Goal: Task Accomplishment & Management: Complete application form

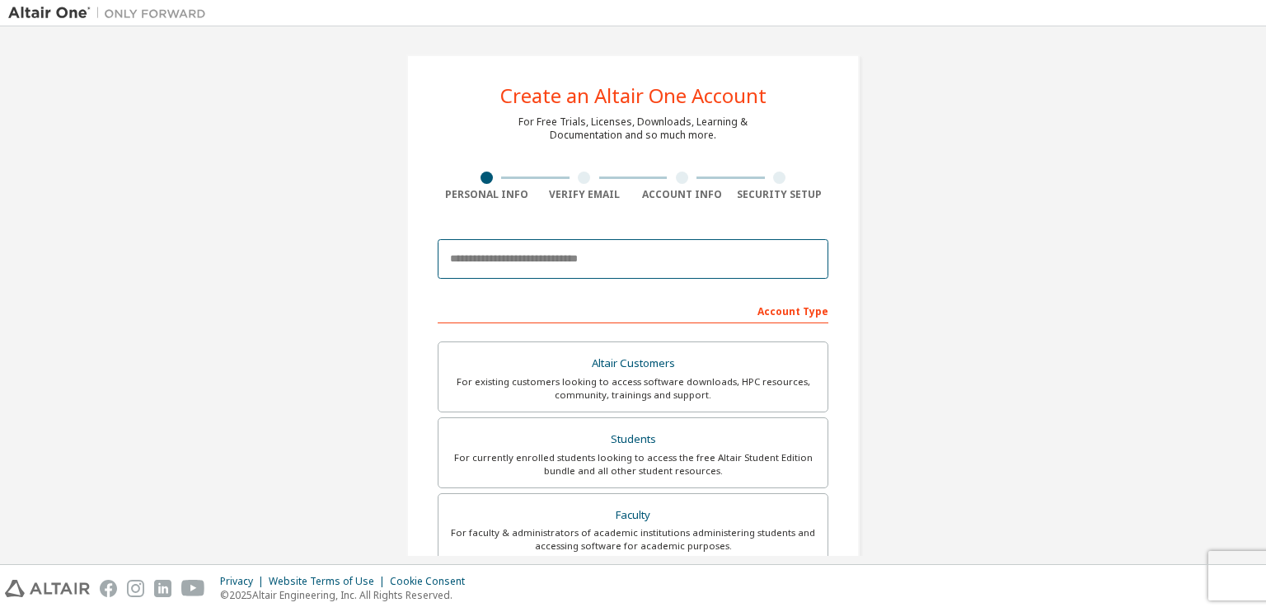
click at [676, 256] on input "email" at bounding box center [633, 259] width 391 height 40
paste input "**********"
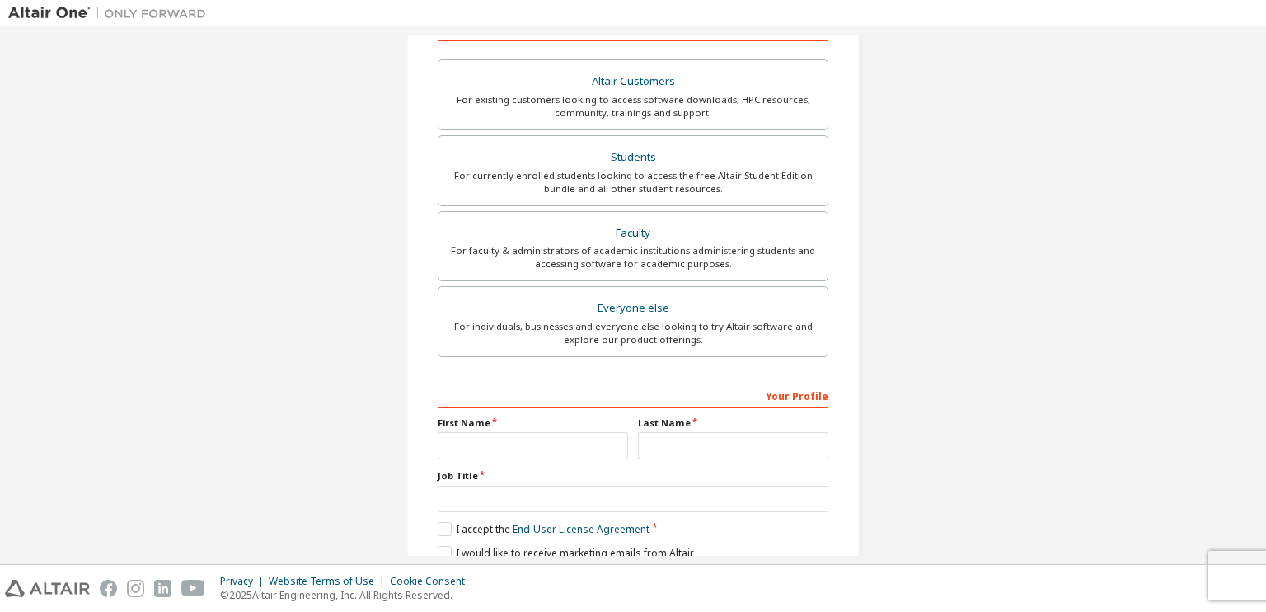
scroll to position [348, 0]
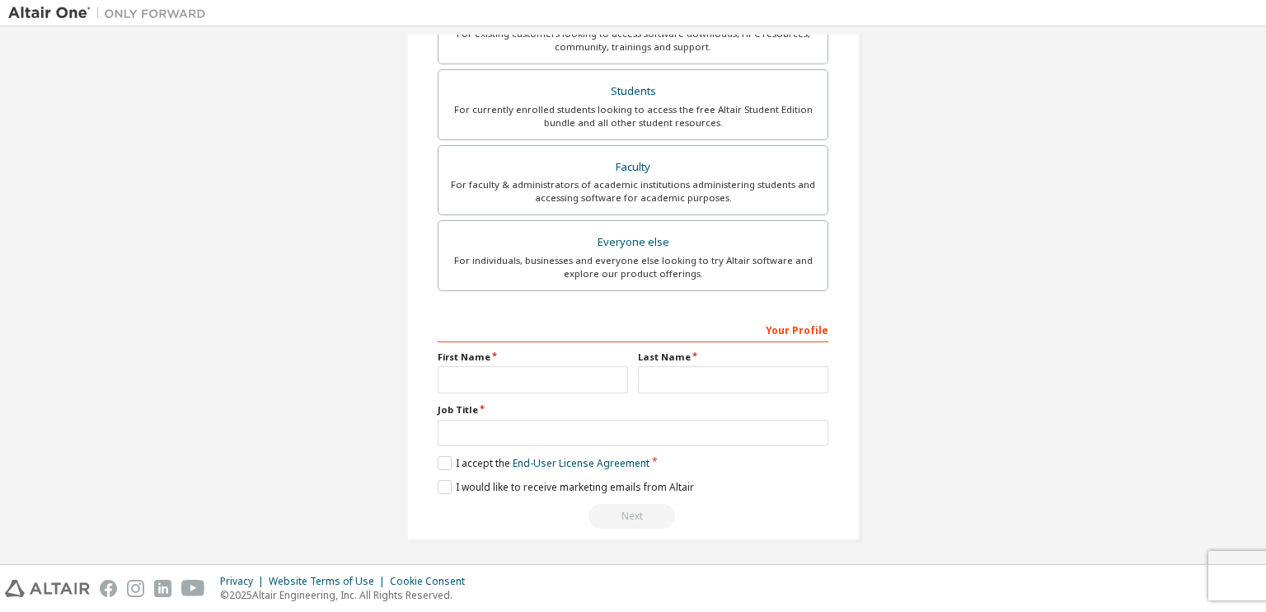
type input "**********"
click at [510, 376] on input "text" at bounding box center [533, 379] width 190 height 27
click at [552, 370] on input "****" at bounding box center [533, 379] width 190 height 27
click at [688, 366] on input "text" at bounding box center [733, 379] width 190 height 27
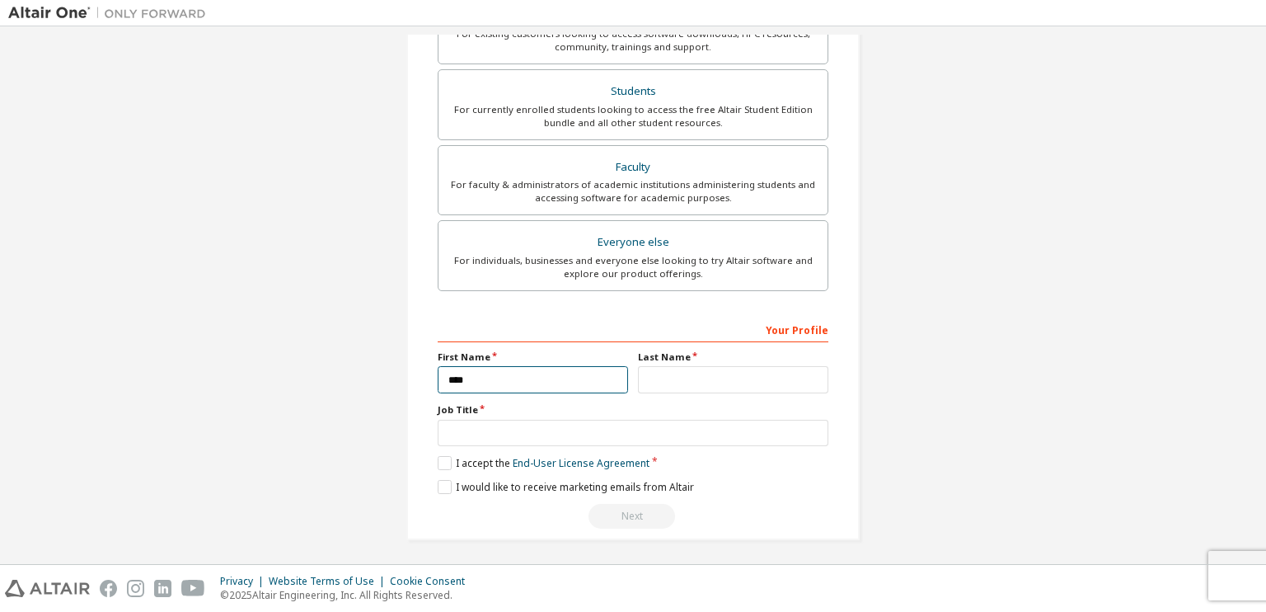
click at [527, 381] on input "****" at bounding box center [533, 379] width 190 height 27
type input "****"
click at [672, 378] on input "text" at bounding box center [733, 379] width 190 height 27
type input "*******"
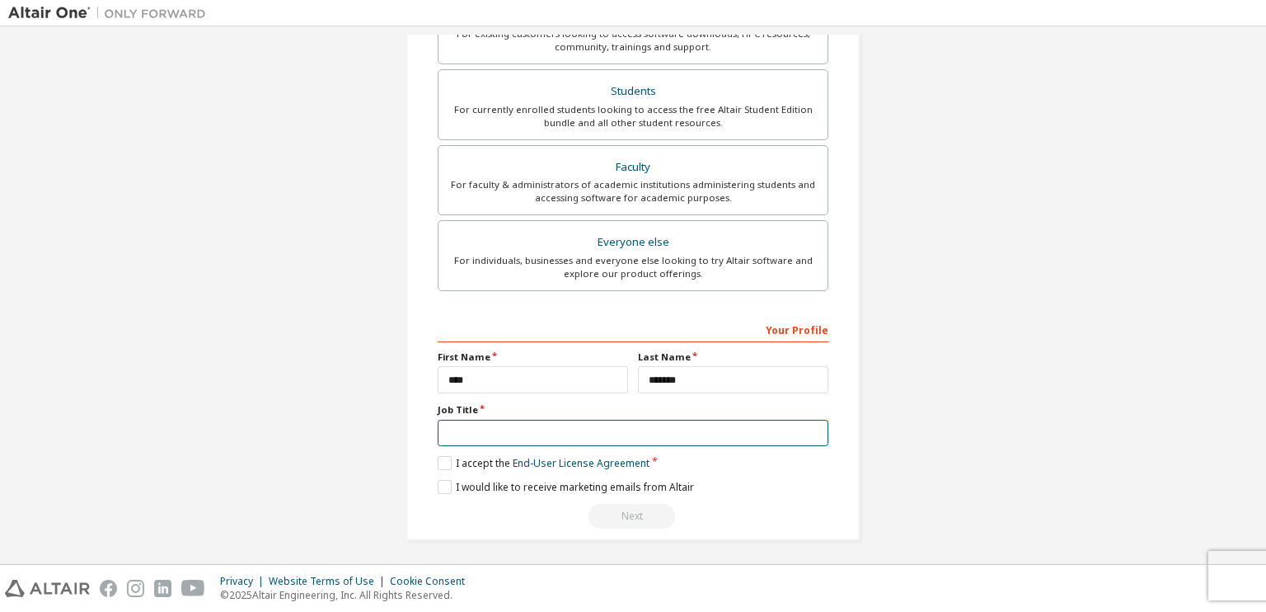
click at [647, 420] on input "text" at bounding box center [633, 433] width 391 height 27
click at [445, 467] on label "I accept the End-User License Agreement" at bounding box center [544, 463] width 212 height 14
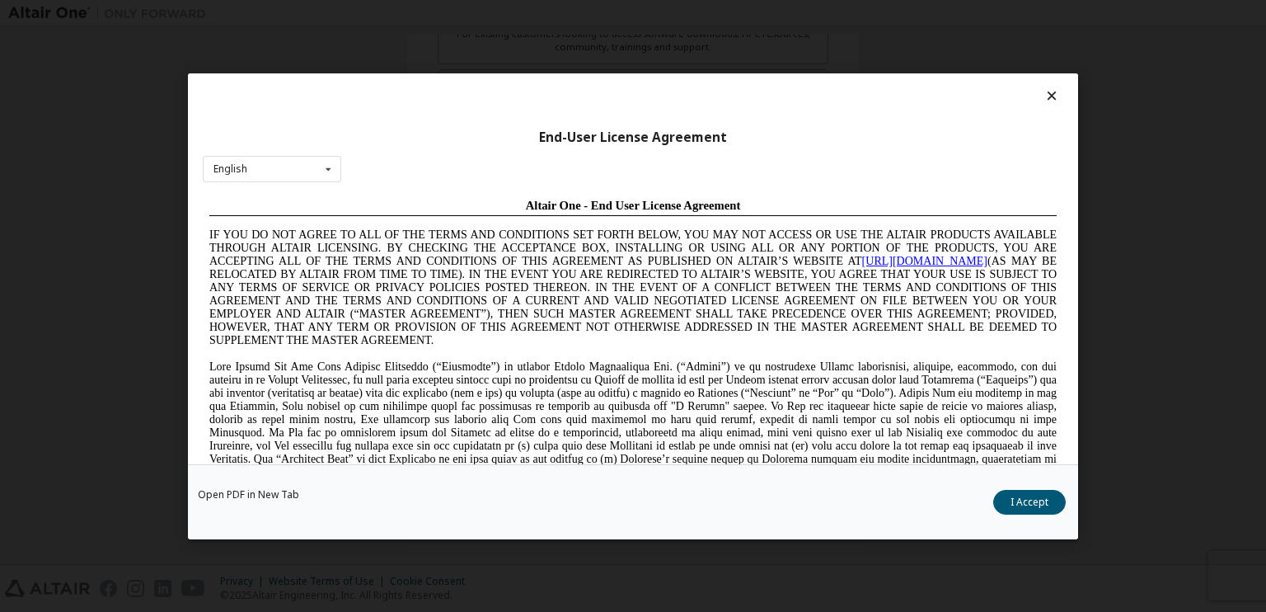
scroll to position [0, 0]
click at [287, 166] on div "English English Chinese French German Japanese Korean Portuguese" at bounding box center [272, 168] width 139 height 27
click at [1020, 501] on button "I Accept" at bounding box center [1030, 501] width 73 height 25
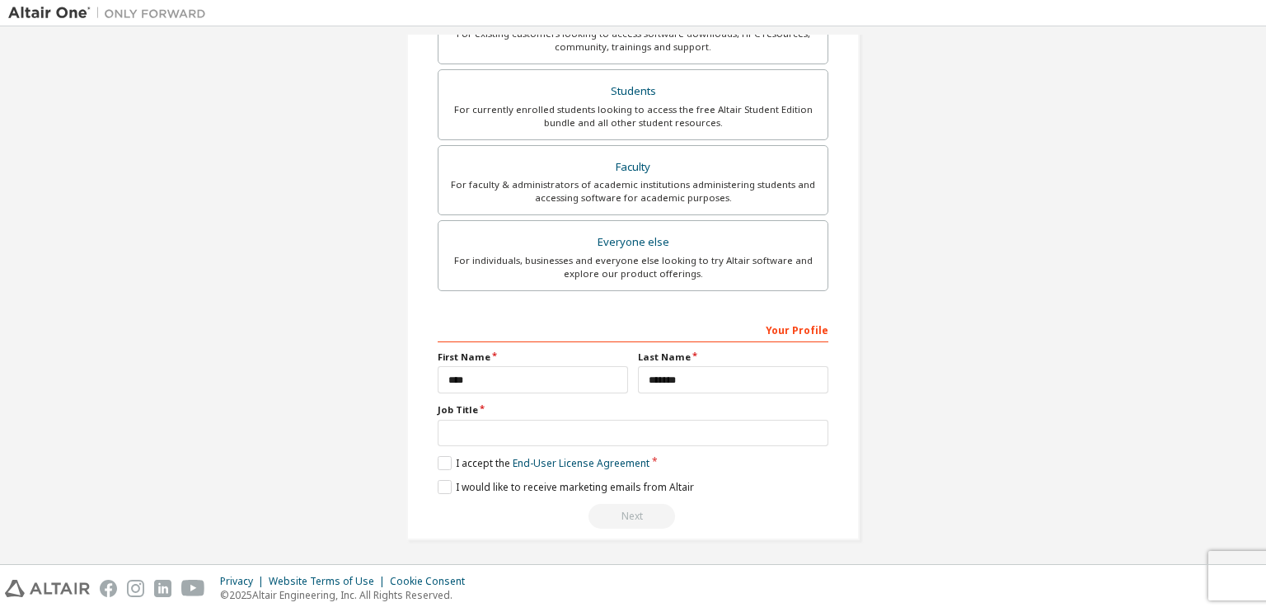
scroll to position [364, 0]
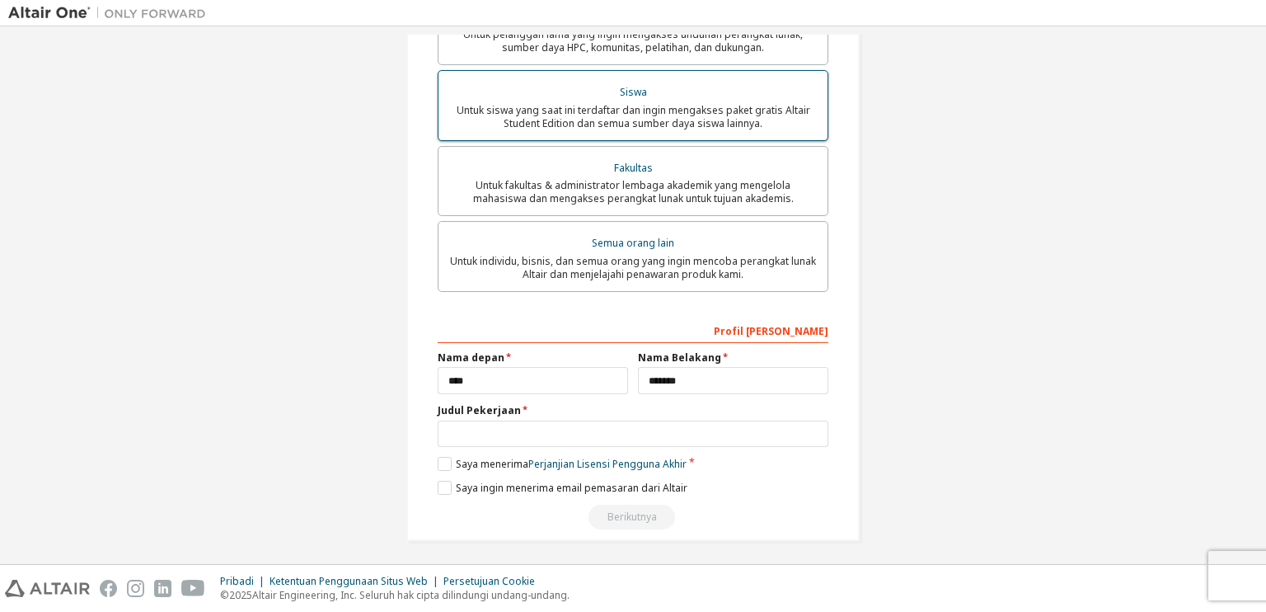
click at [697, 115] on font "Untuk siswa yang saat ini terdaftar dan ingin mengakses paket gratis Altair Stu…" at bounding box center [634, 116] width 354 height 27
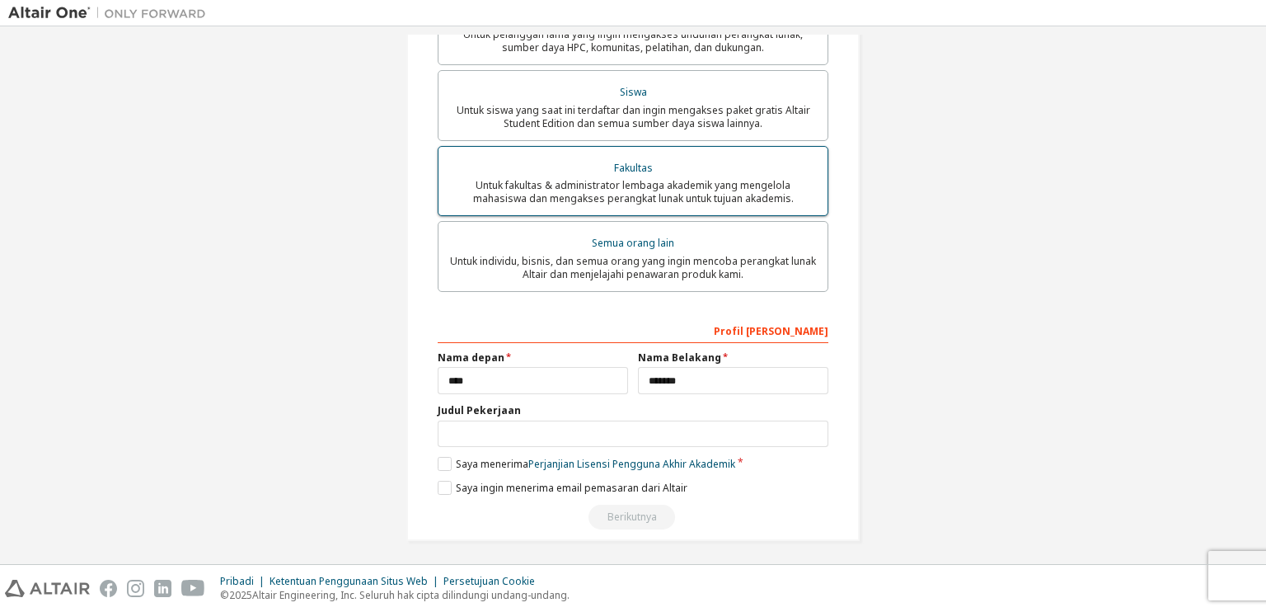
click at [646, 167] on font "Fakultas" at bounding box center [633, 168] width 39 height 14
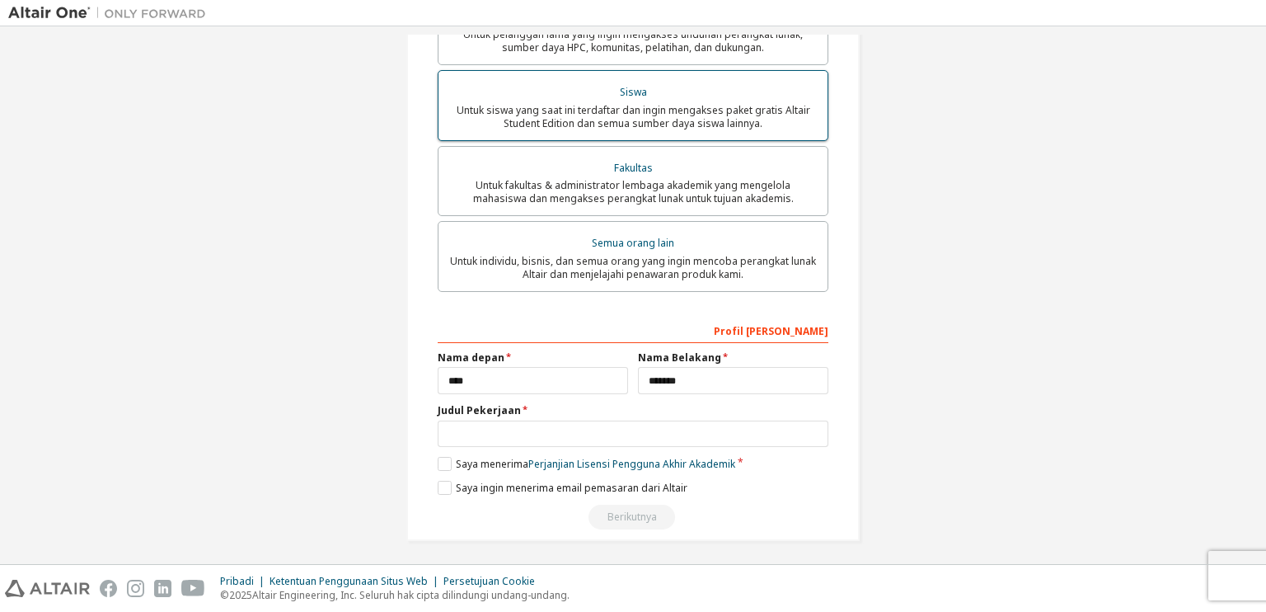
click at [626, 109] on font "Untuk siswa yang saat ini terdaftar dan ingin mengakses paket gratis Altair Stu…" at bounding box center [634, 116] width 354 height 27
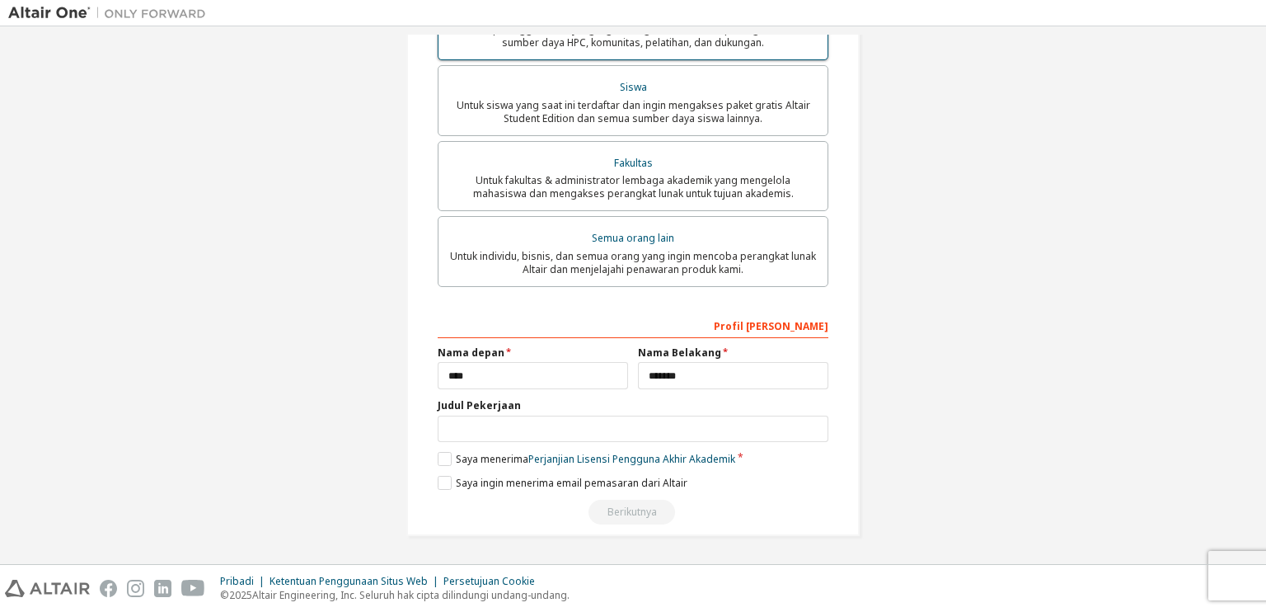
scroll to position [371, 0]
click at [451, 462] on label "Saya menerima Perjanjian Lisensi Pengguna Akhir Akademik" at bounding box center [587, 459] width 298 height 14
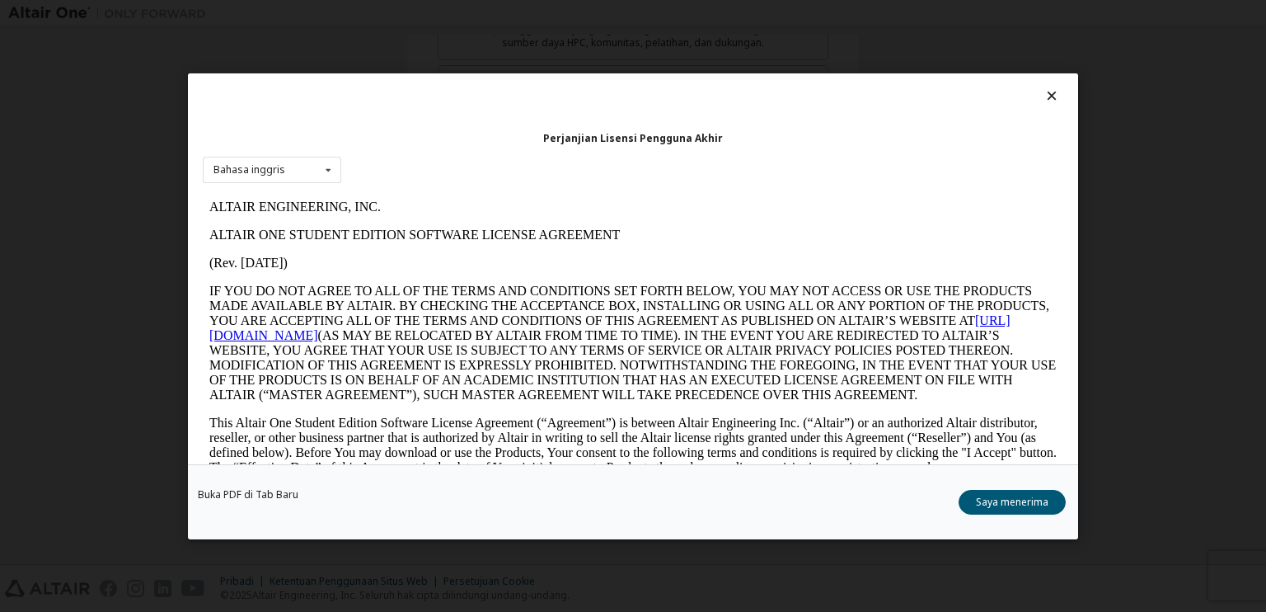
scroll to position [0, 0]
click at [1000, 500] on font "Saya menerima" at bounding box center [1012, 501] width 73 height 14
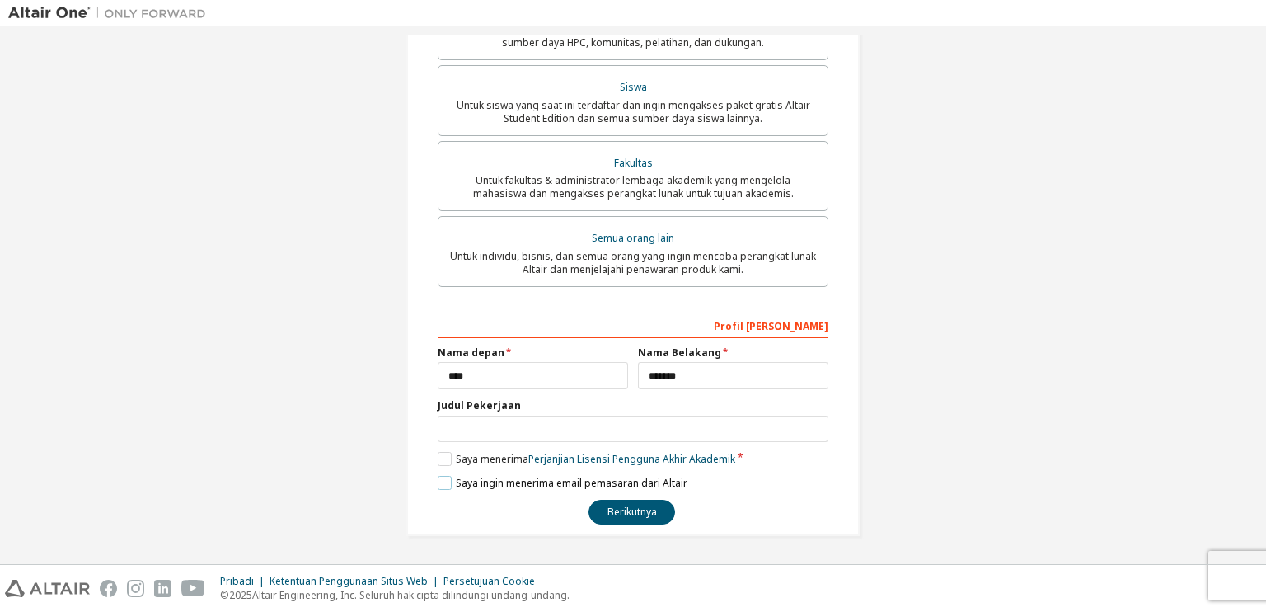
click at [458, 486] on font "Saya ingin menerima email pemasaran dari Altair" at bounding box center [572, 483] width 232 height 14
click at [635, 514] on font "Berikutnya" at bounding box center [632, 512] width 49 height 14
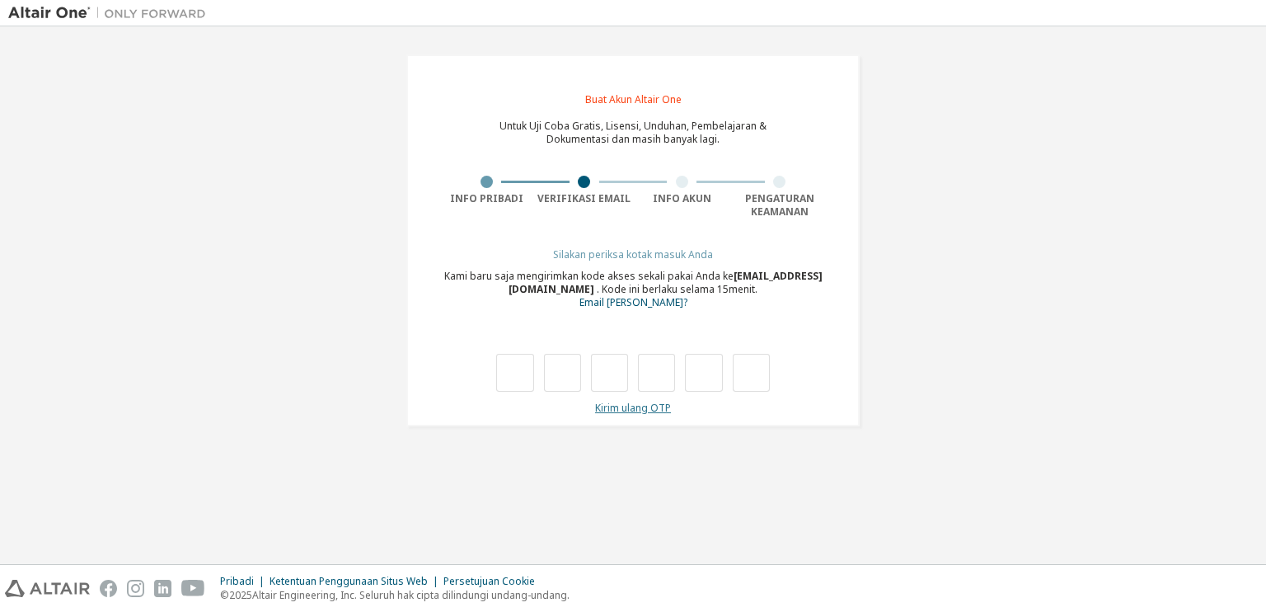
click at [630, 415] on font "Kirim ulang OTP" at bounding box center [633, 408] width 76 height 14
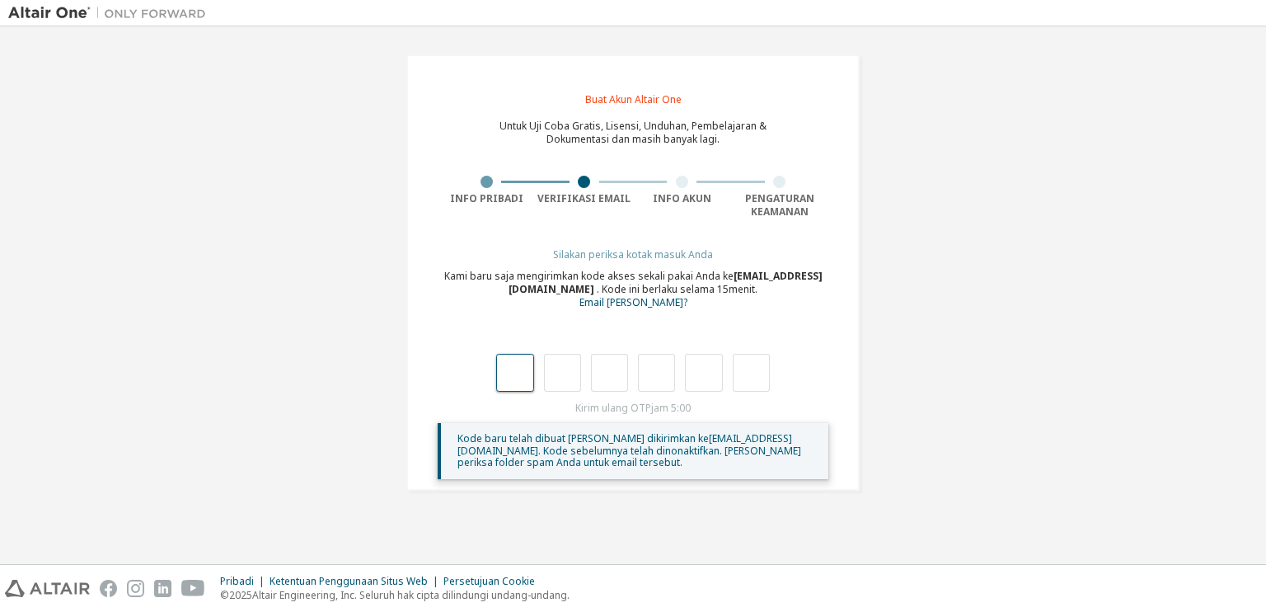
click at [519, 383] on input "text" at bounding box center [514, 373] width 37 height 38
type input "*"
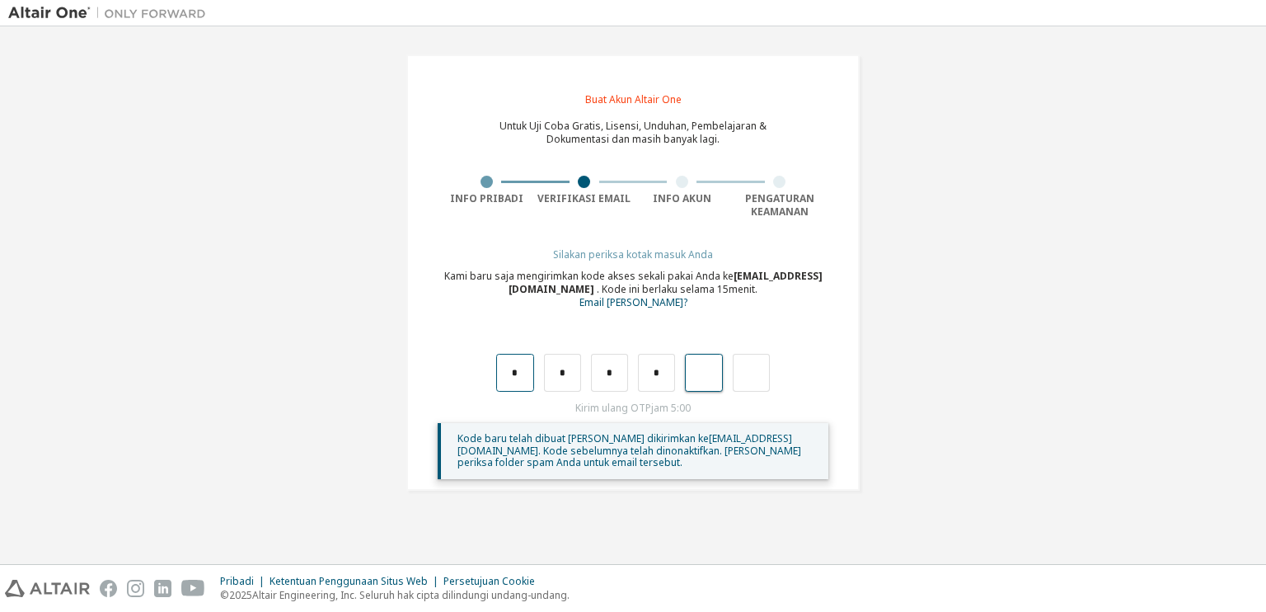
type input "*"
click at [516, 385] on input "text" at bounding box center [514, 373] width 37 height 38
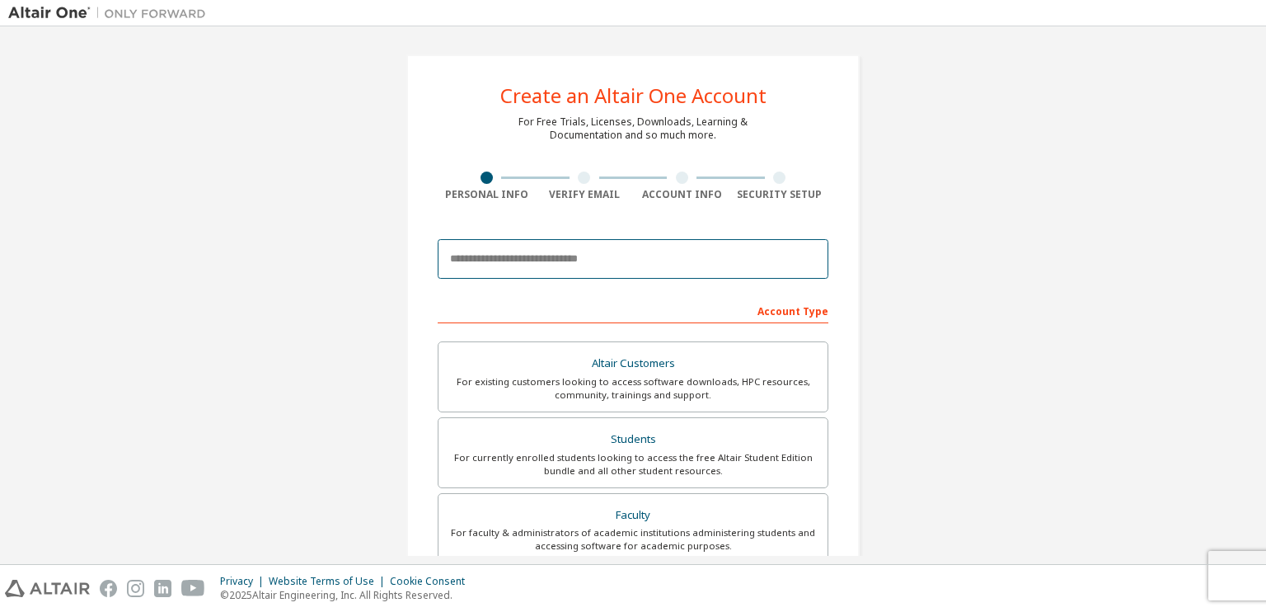
click at [541, 253] on input "email" at bounding box center [633, 259] width 391 height 40
paste input "**********"
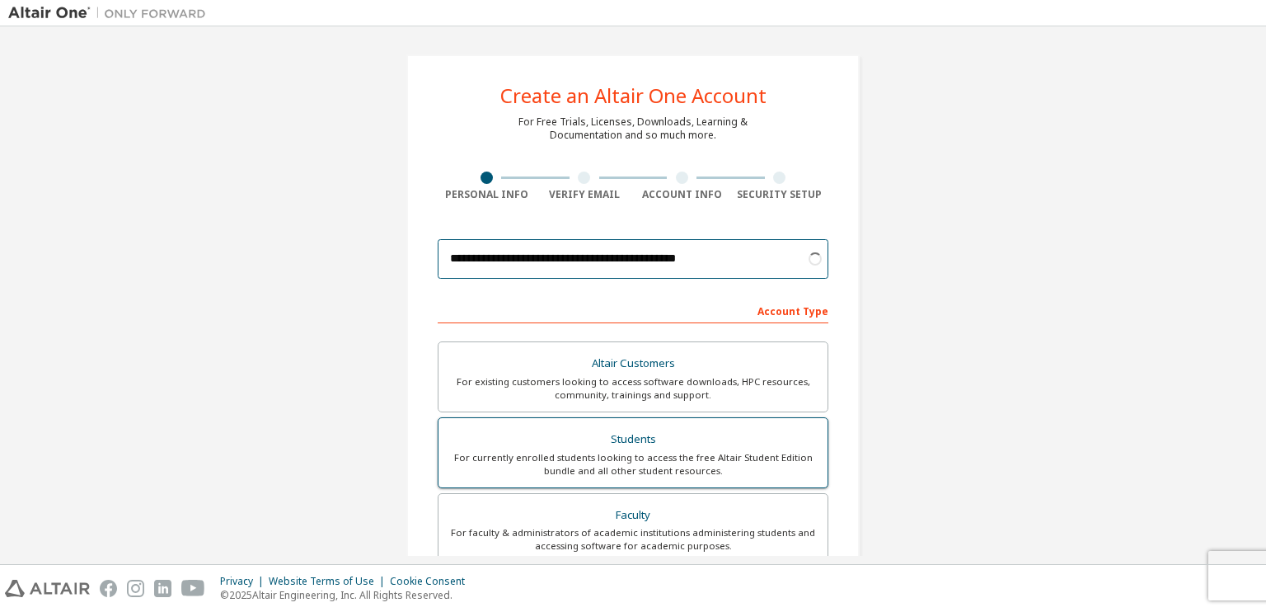
scroll to position [231, 0]
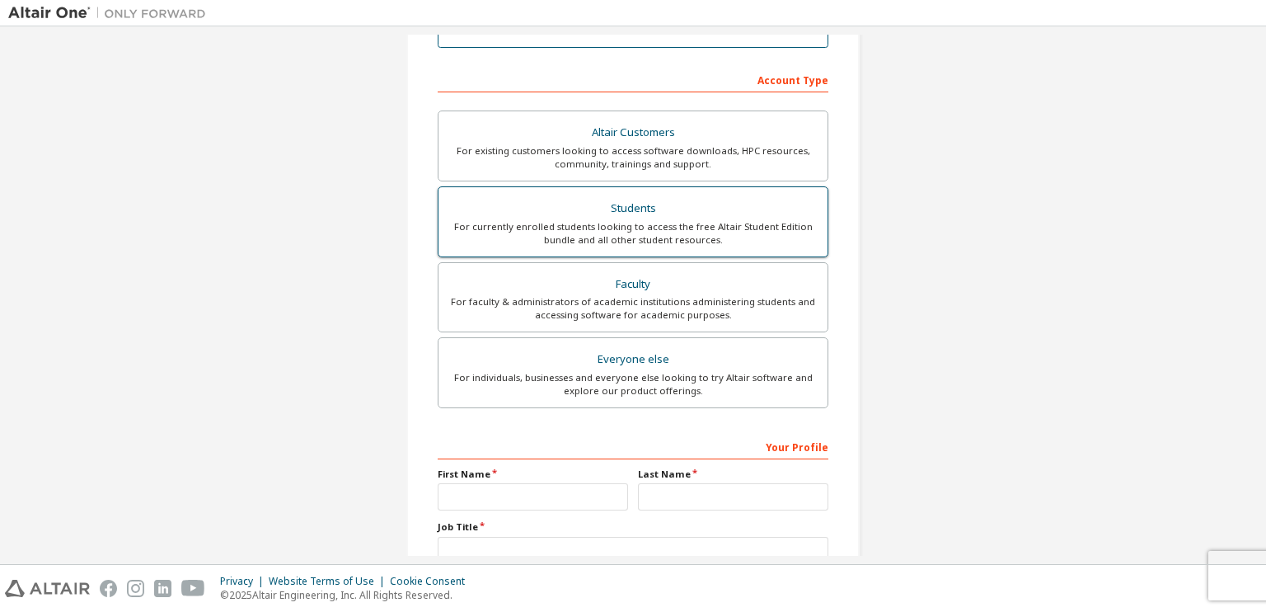
type input "**********"
click at [688, 242] on div "For currently enrolled students looking to access the free Altair Student Editi…" at bounding box center [633, 233] width 369 height 26
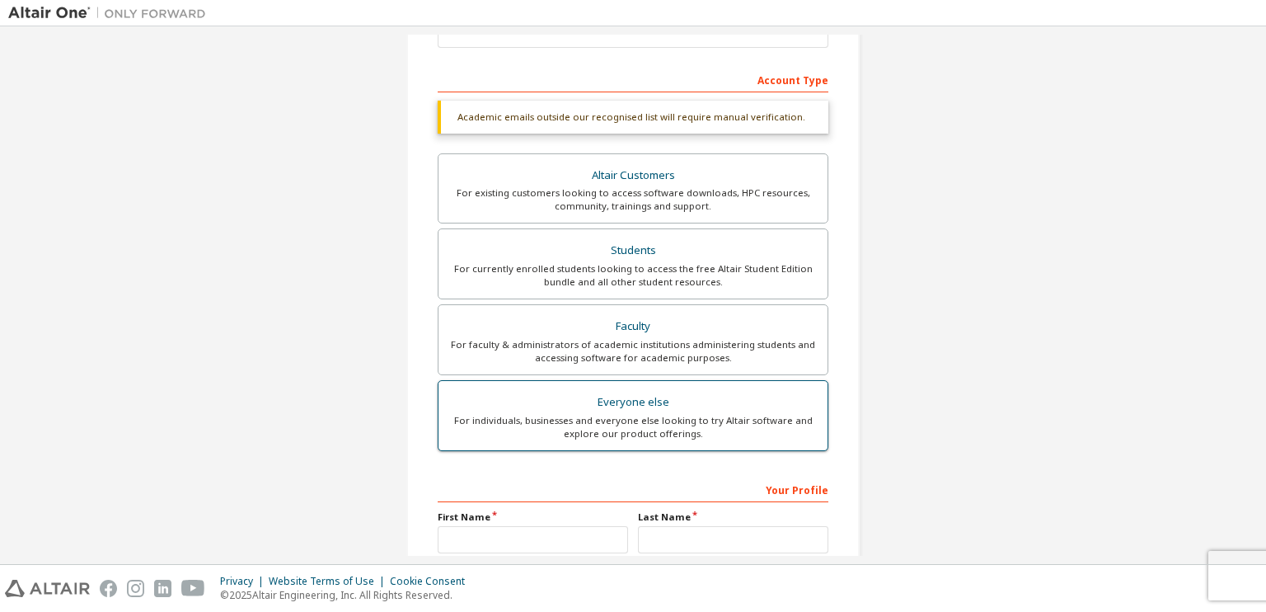
scroll to position [391, 0]
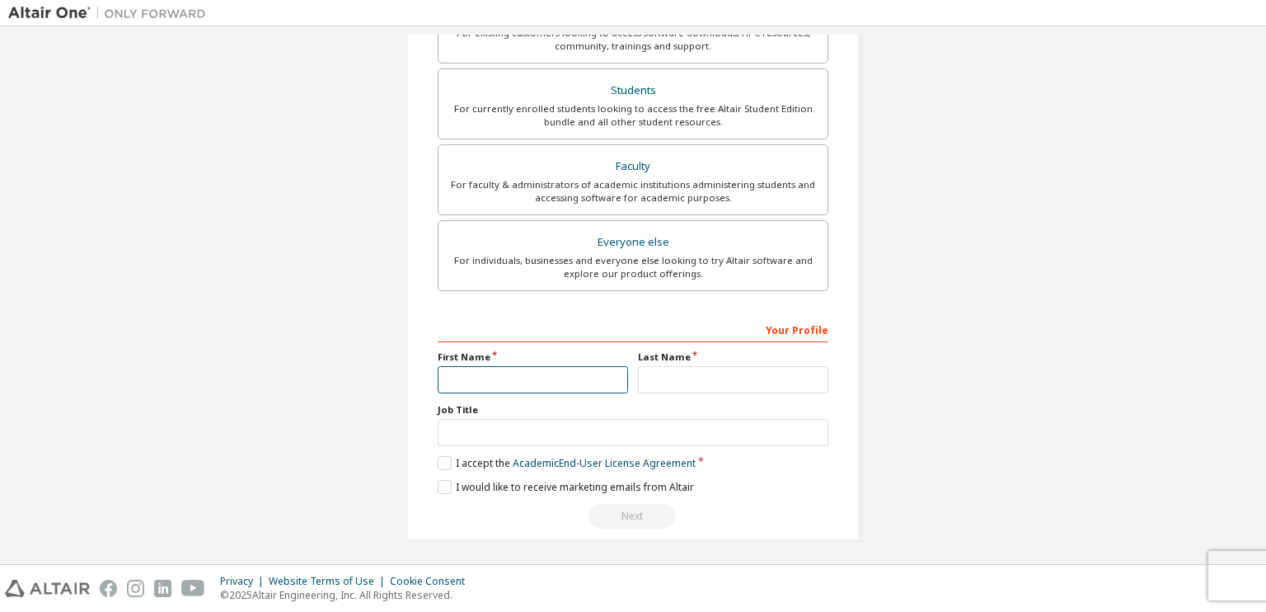
click at [580, 378] on input "text" at bounding box center [533, 379] width 190 height 27
type input "****"
click at [679, 378] on input "text" at bounding box center [733, 379] width 190 height 27
type input "*******"
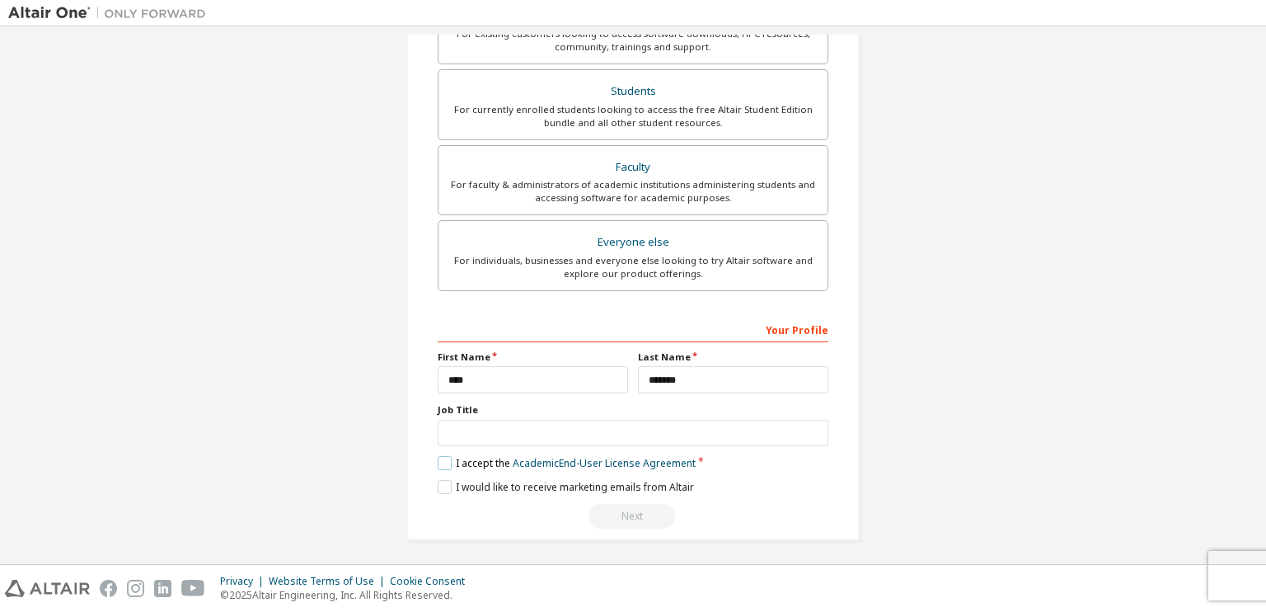
click at [447, 462] on label "I accept the Academic End-User License Agreement" at bounding box center [567, 463] width 258 height 14
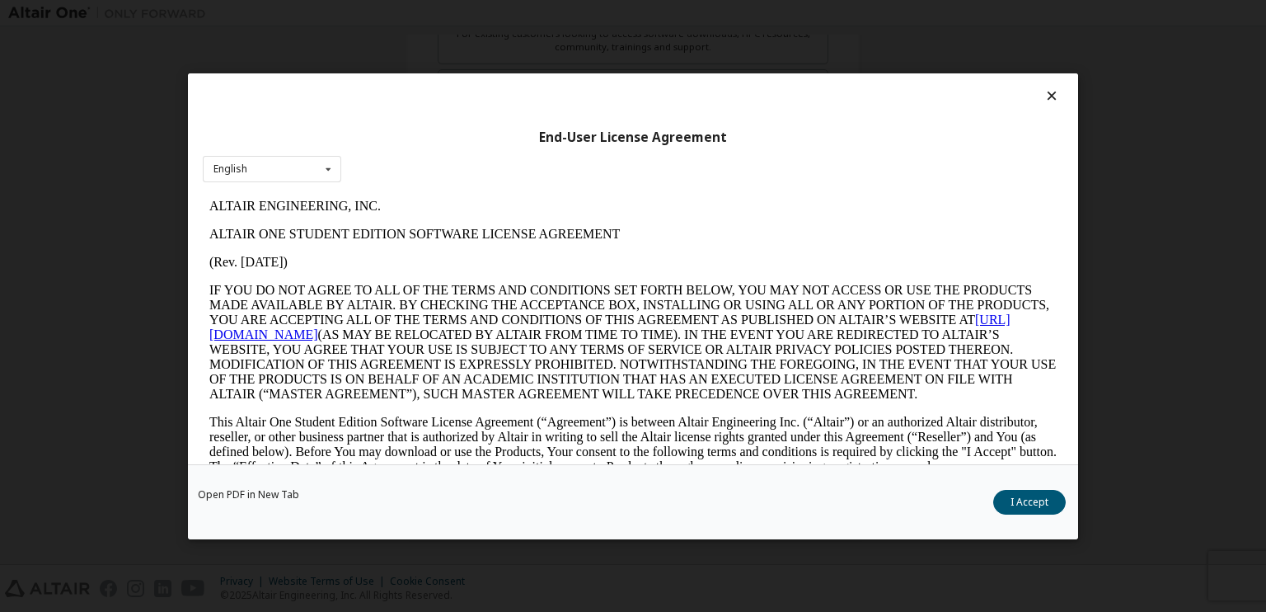
scroll to position [0, 0]
click at [1003, 503] on button "I Accept" at bounding box center [1030, 501] width 73 height 25
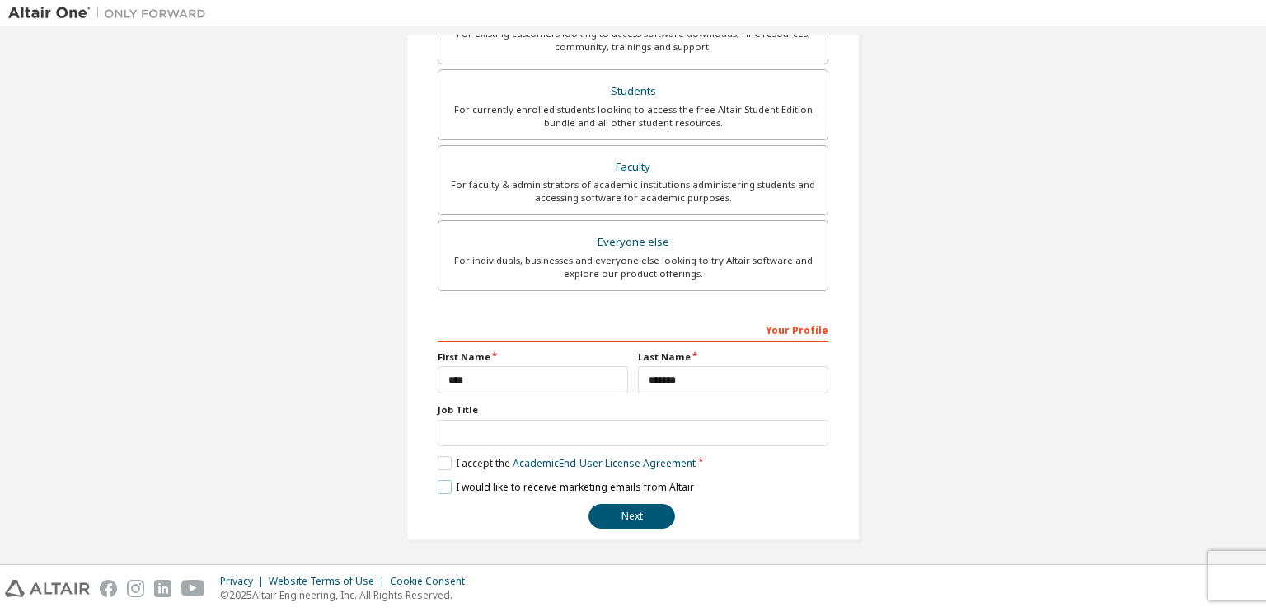
click at [446, 480] on label "I would like to receive marketing emails from Altair" at bounding box center [566, 487] width 256 height 14
click at [679, 161] on div "Faculty" at bounding box center [633, 167] width 369 height 23
click at [662, 115] on div "For currently enrolled students looking to access the free Altair Student Editi…" at bounding box center [633, 116] width 369 height 26
drag, startPoint x: 662, startPoint y: 115, endPoint x: 647, endPoint y: 176, distance: 62.8
click at [647, 176] on div "Altair Customers For existing customers looking to access software downloads, H…" at bounding box center [633, 144] width 391 height 303
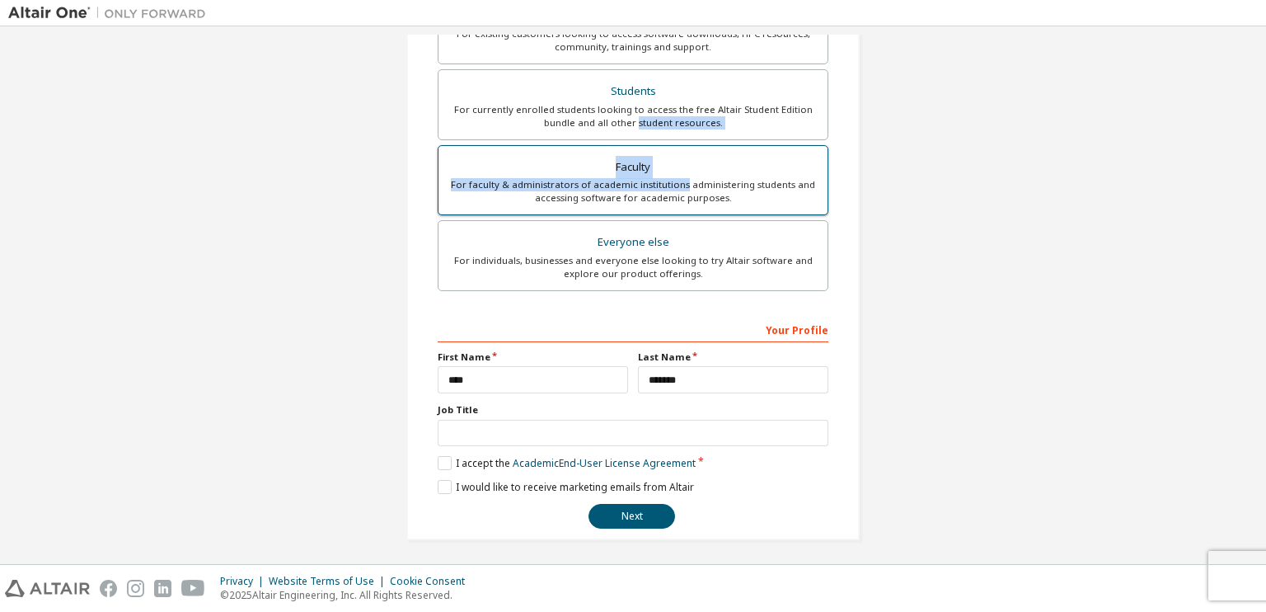
click at [647, 178] on div "For faculty & administrators of academic institutions administering students an…" at bounding box center [633, 191] width 369 height 26
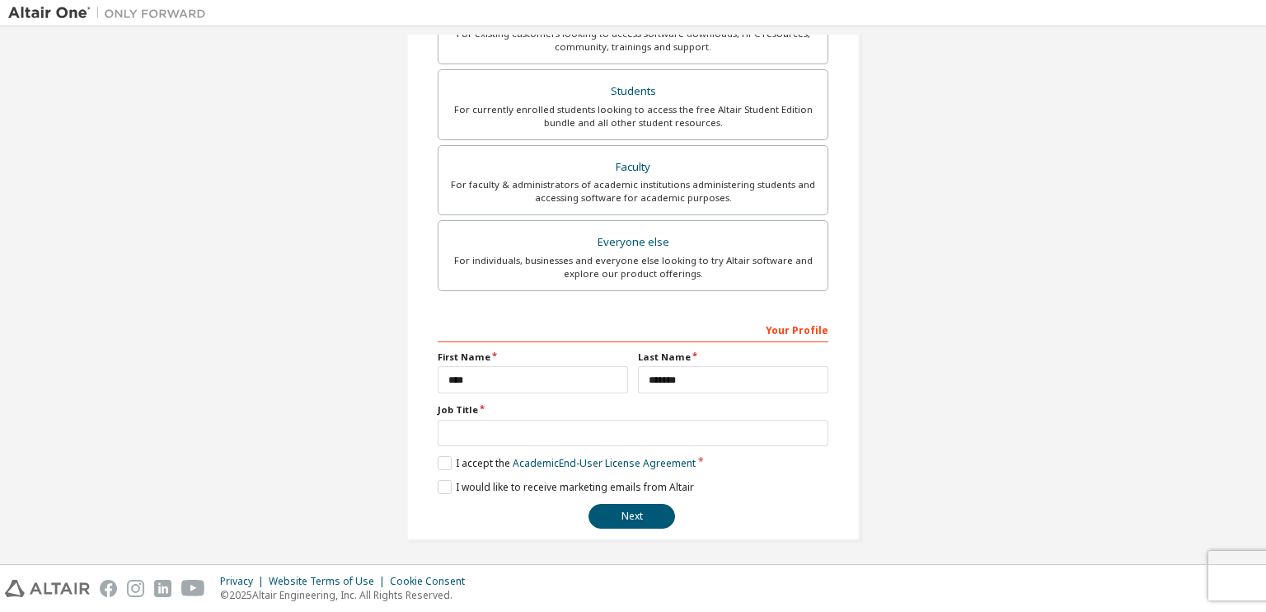
scroll to position [364, 0]
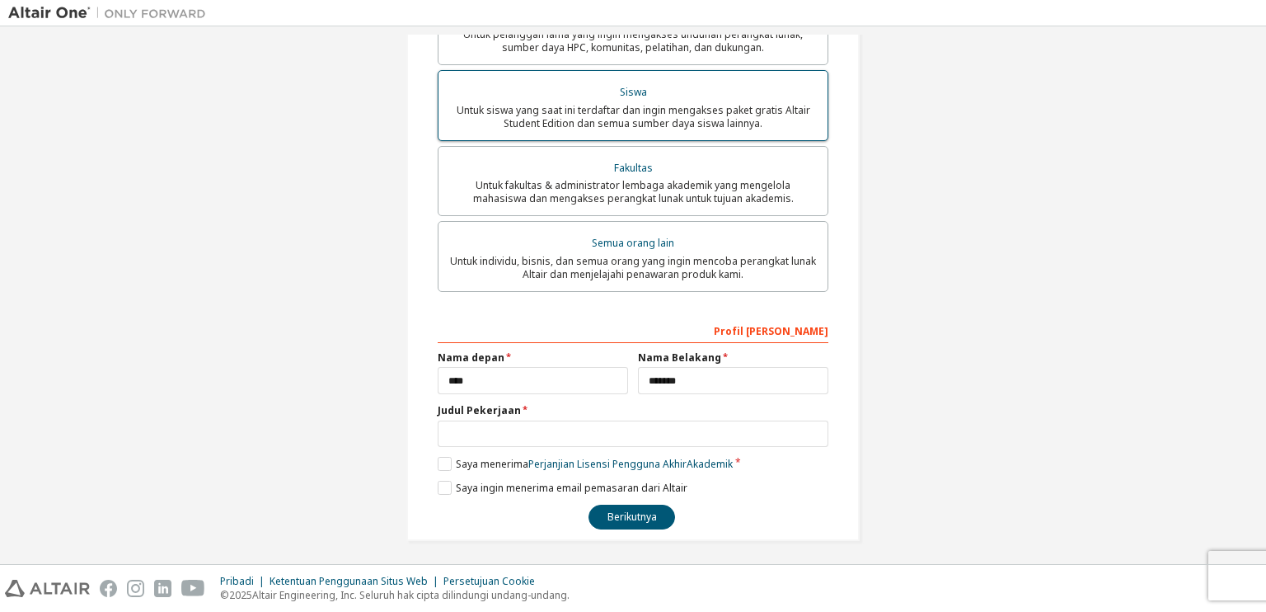
click at [716, 111] on font "Untuk siswa yang saat ini terdaftar dan ingin mengakses paket gratis Altair Stu…" at bounding box center [634, 116] width 354 height 27
click at [627, 511] on button "Berikutnya" at bounding box center [632, 517] width 87 height 25
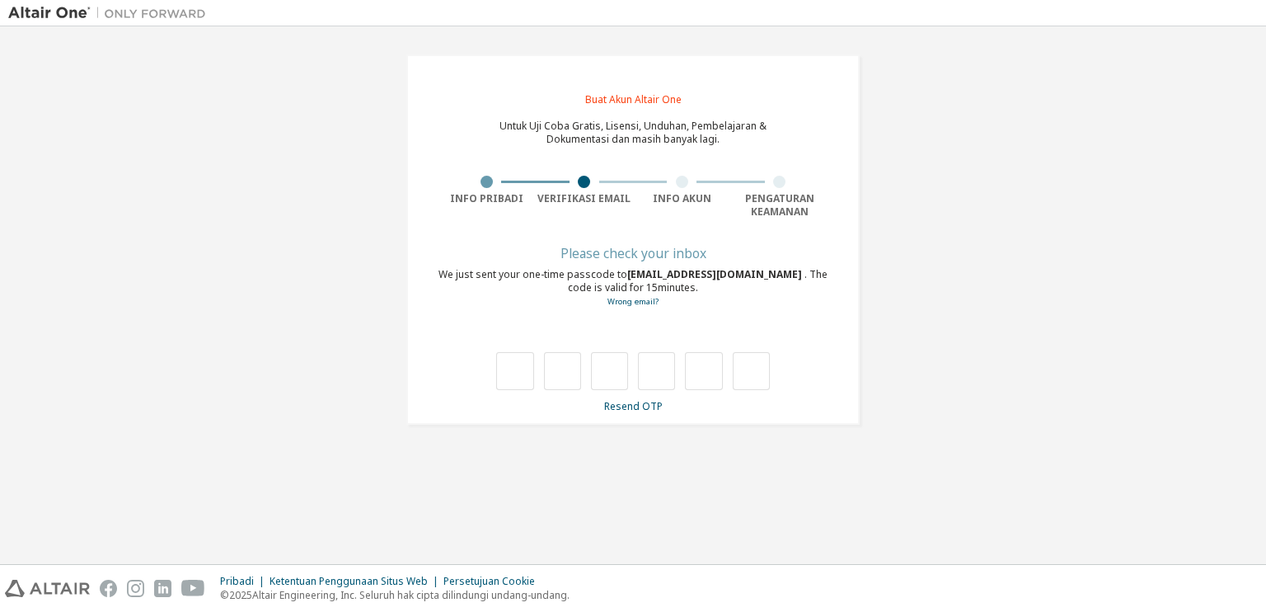
scroll to position [0, 0]
click at [620, 415] on font "Kirim ulang OTP" at bounding box center [633, 408] width 76 height 14
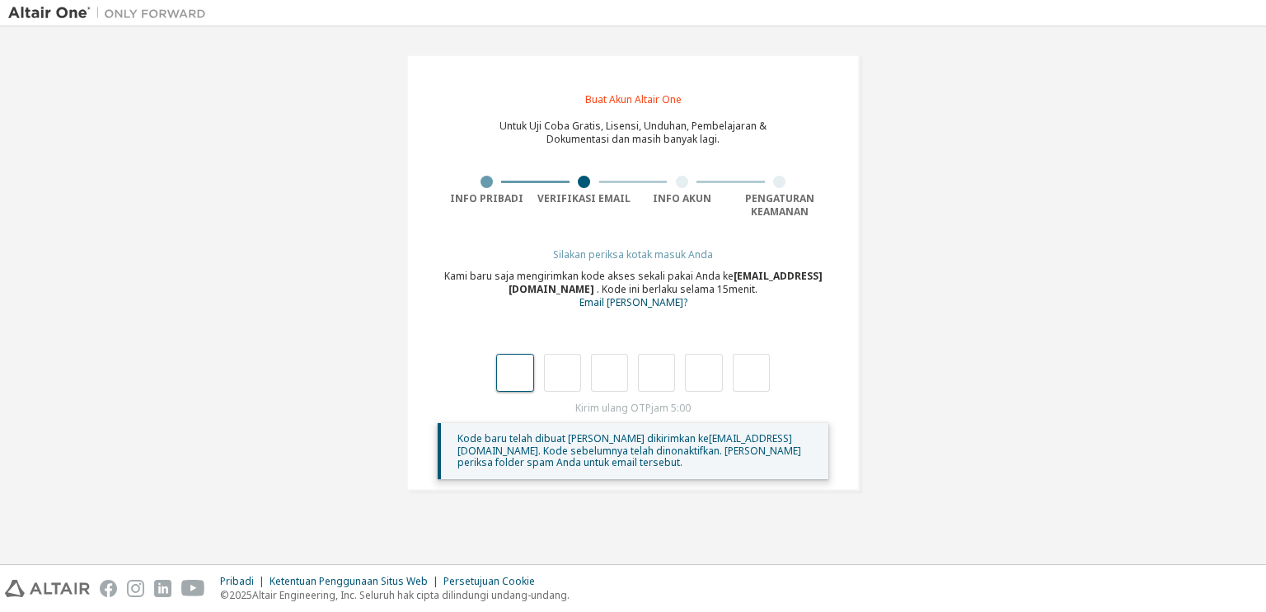
click at [508, 388] on input "text" at bounding box center [514, 373] width 37 height 38
type input "*"
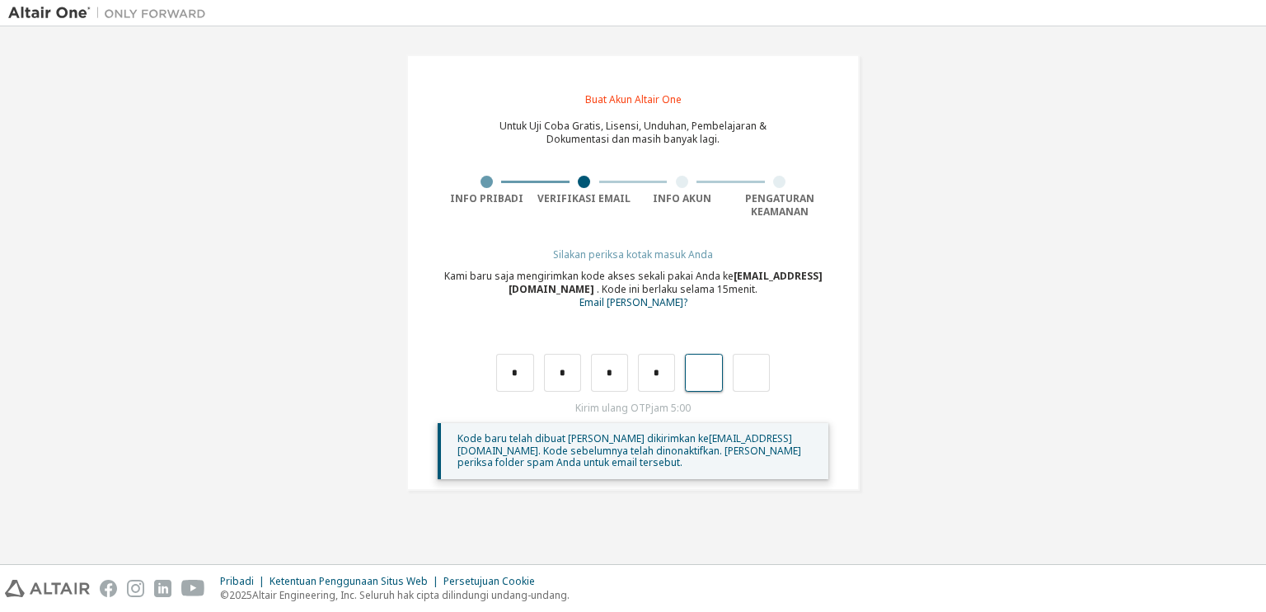
type input "*"
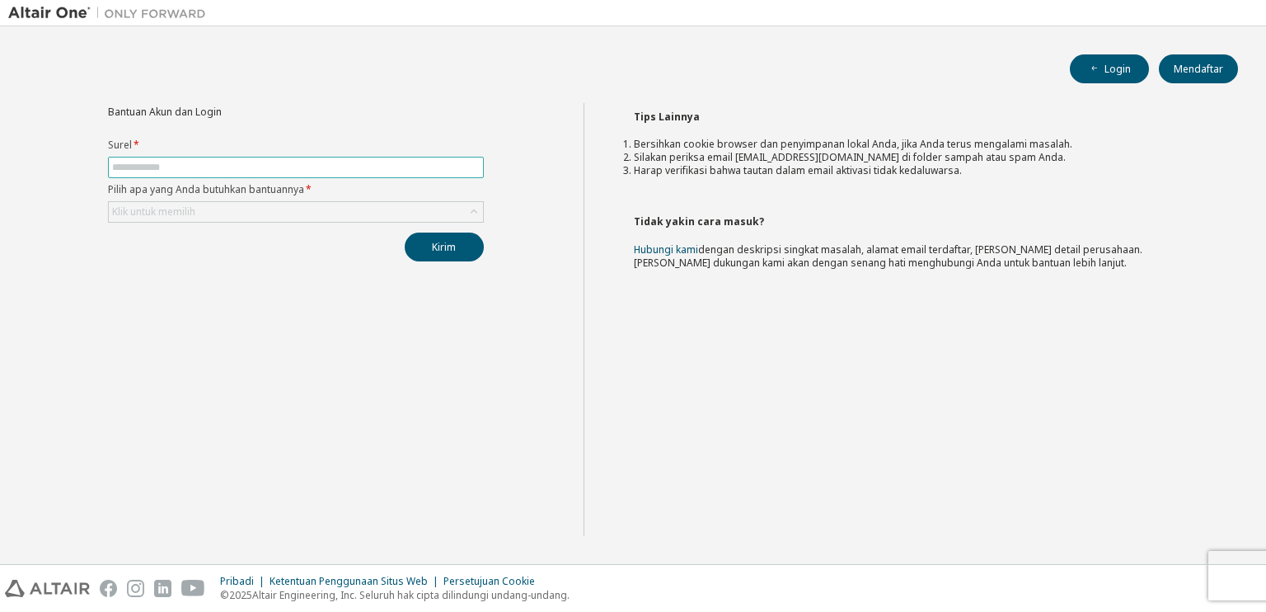
click at [339, 167] on input "text" at bounding box center [296, 167] width 368 height 13
type input "**********"
click at [317, 214] on div "Klik untuk memilih" at bounding box center [296, 212] width 374 height 20
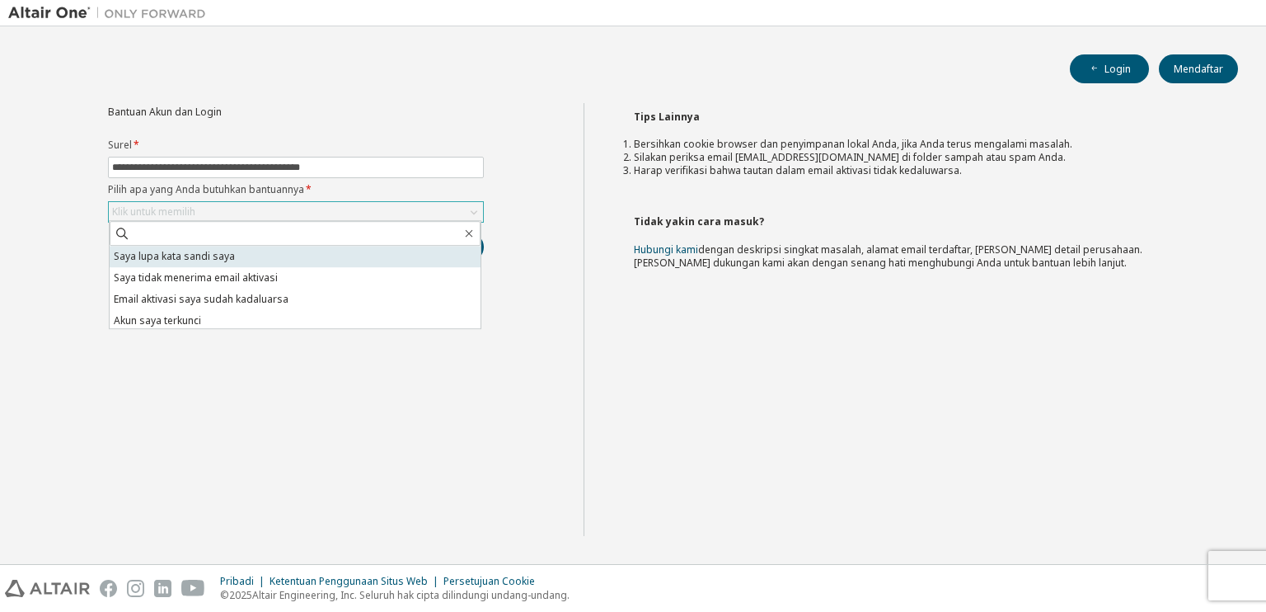
click at [297, 253] on li "Saya lupa kata sandi saya" at bounding box center [295, 256] width 371 height 21
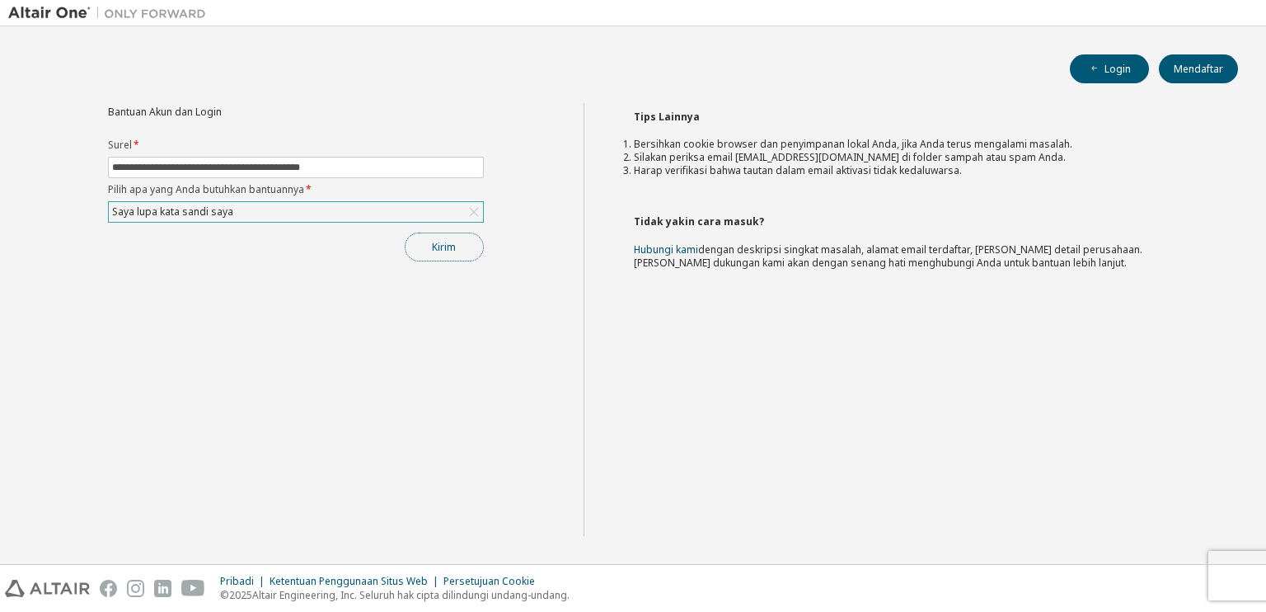
click at [447, 250] on font "Kirim" at bounding box center [444, 247] width 24 height 14
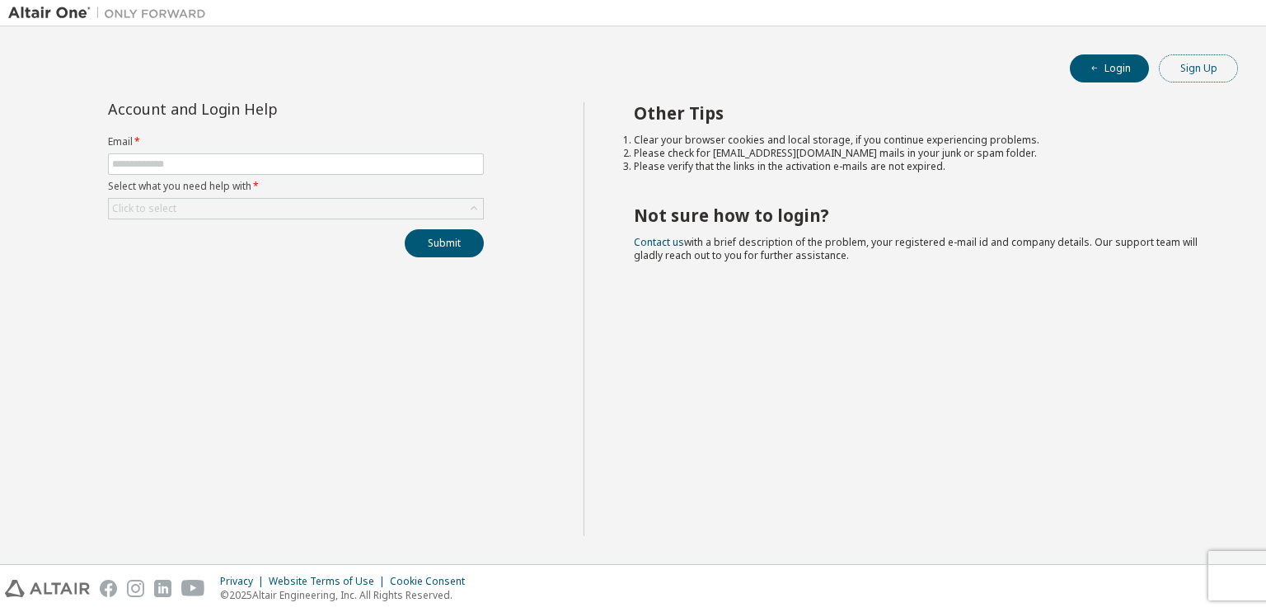
click at [1163, 58] on button "Sign Up" at bounding box center [1198, 68] width 79 height 28
click at [1123, 78] on button "Login" at bounding box center [1109, 68] width 79 height 28
